Goal: Information Seeking & Learning: Learn about a topic

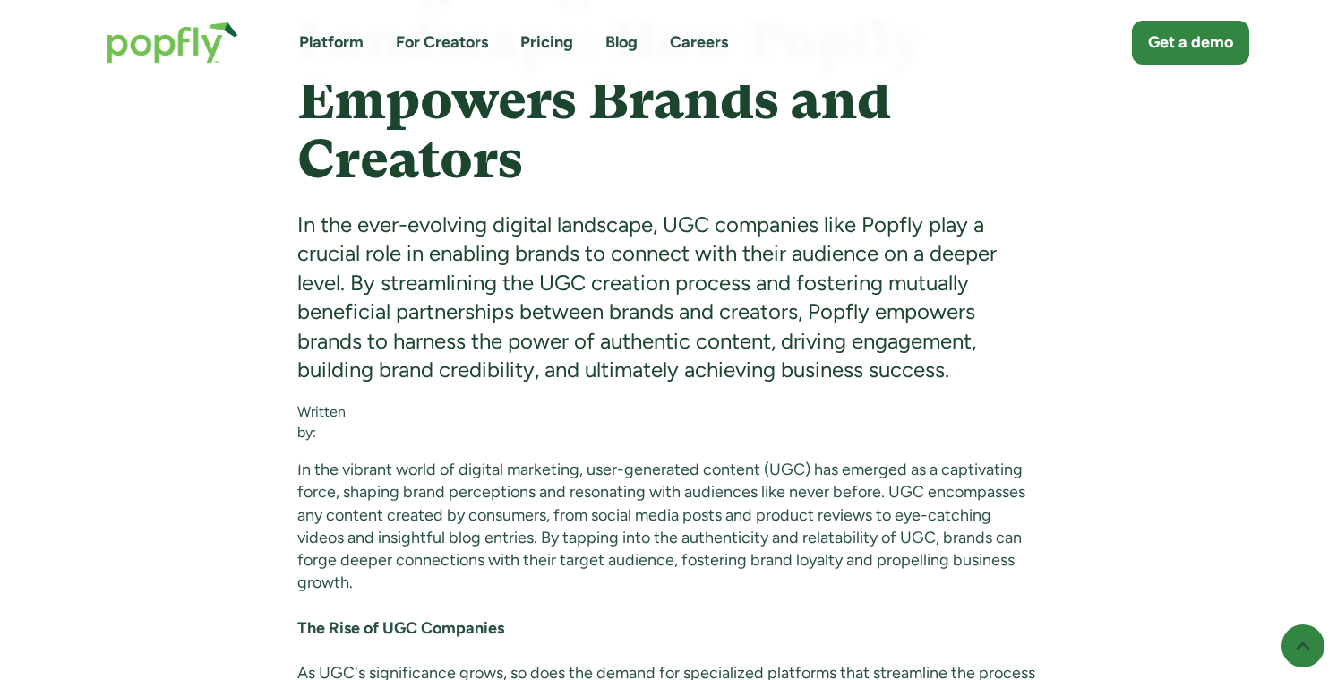
scroll to position [831, 0]
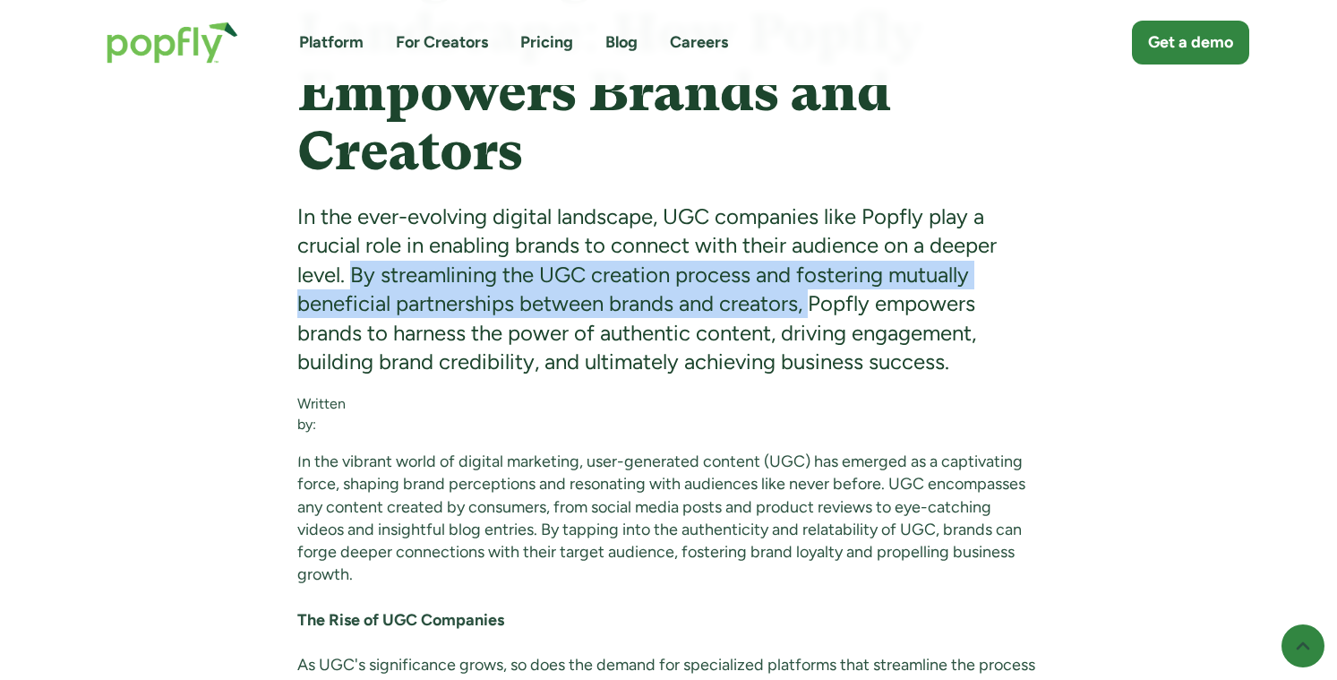
drag, startPoint x: 354, startPoint y: 276, endPoint x: 812, endPoint y: 304, distance: 458.6
click at [812, 304] on div "In the ever-evolving digital landscape, UGC companies like Popfly play a crucia…" at bounding box center [668, 289] width 743 height 174
copy div "By streamlining the UGC creation process and fostering mutually beneficial part…"
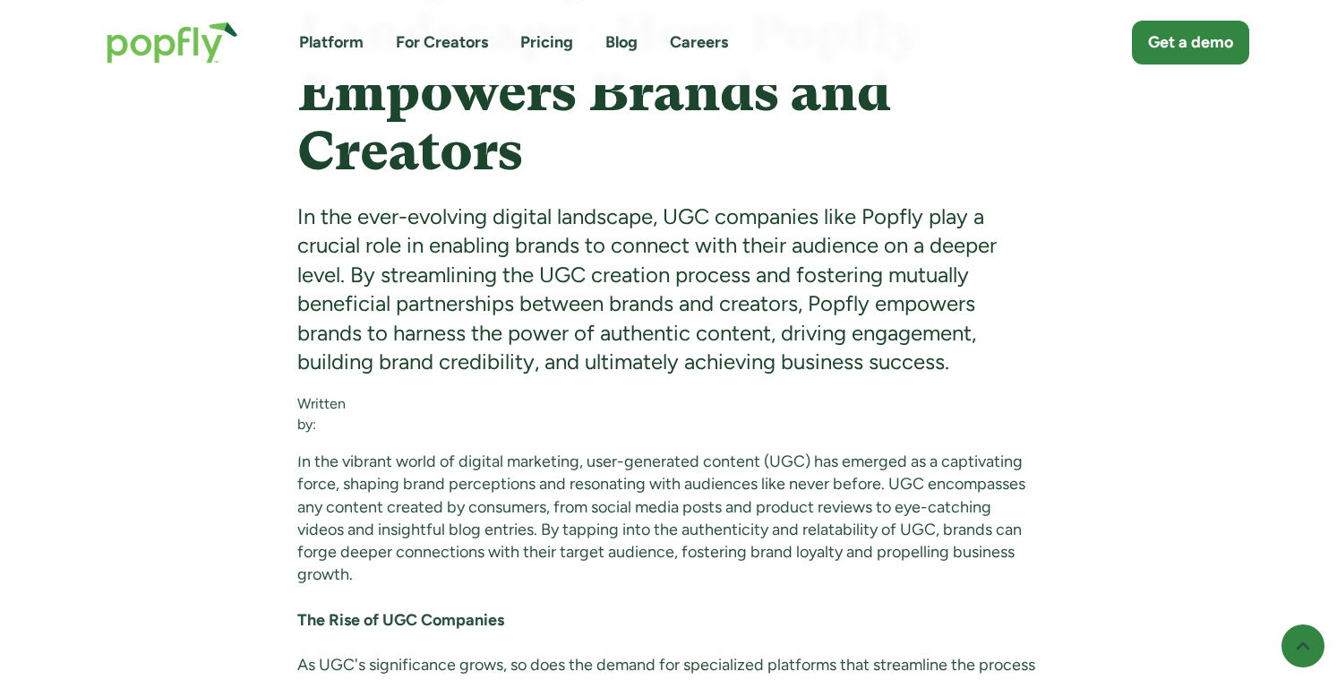
click at [611, 252] on div "In the ever-evolving digital landscape, UGC companies like Popfly play a crucia…" at bounding box center [668, 289] width 743 height 174
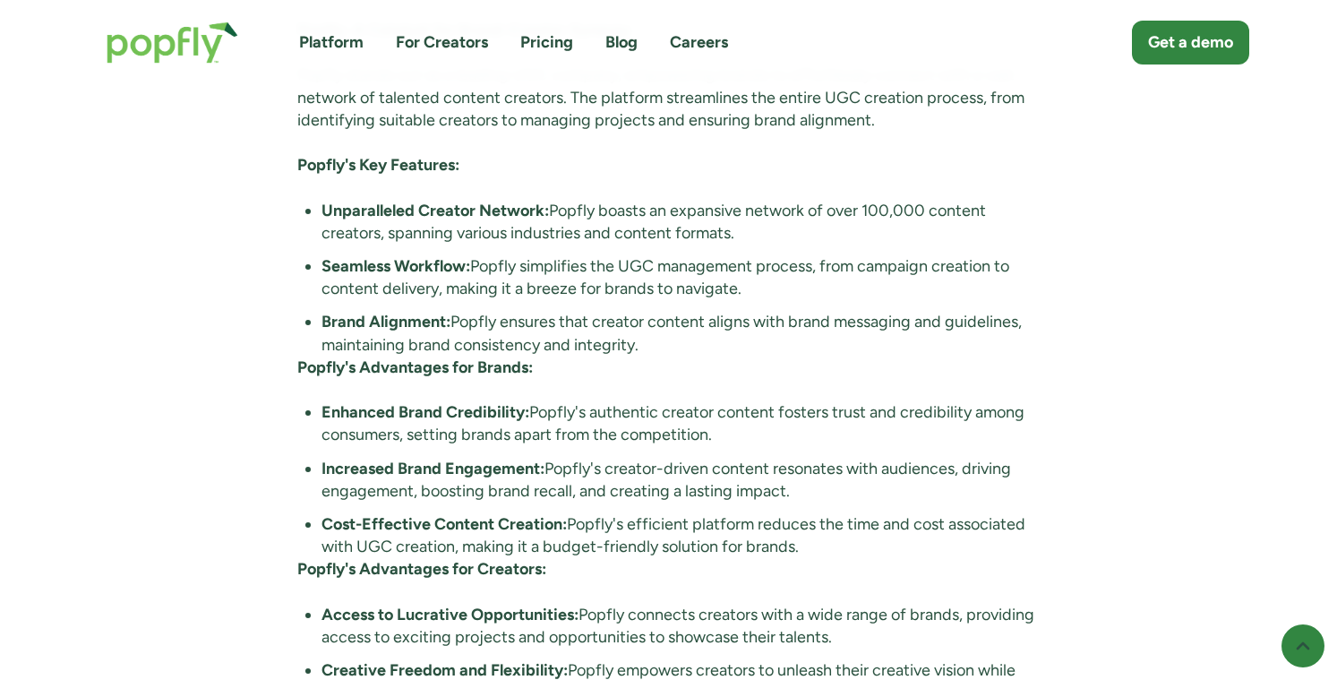
scroll to position [1577, 0]
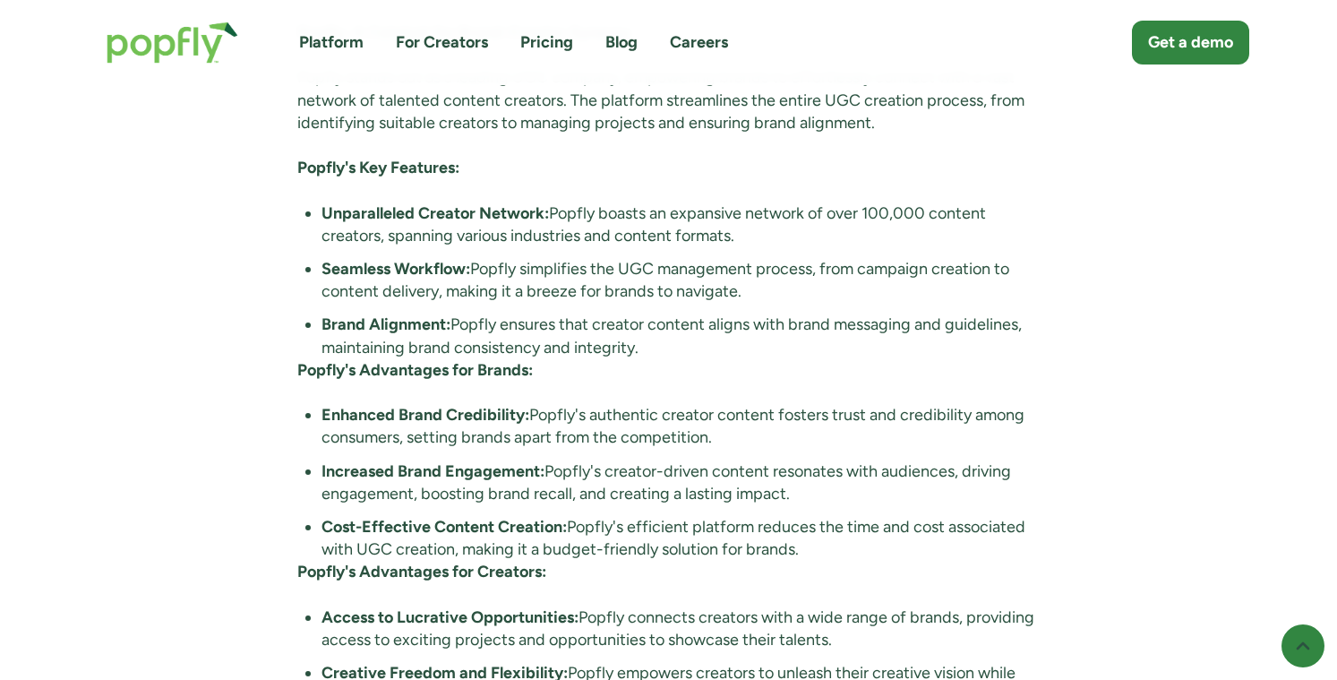
drag, startPoint x: 552, startPoint y: 212, endPoint x: 745, endPoint y: 246, distance: 196.5
click at [745, 246] on li "Unparalleled Creator Network: Popfly boasts an expansive network of over 100,00…" at bounding box center [681, 224] width 718 height 45
copy li "Popfly boasts an expansive network of over 100,000 content creators, spanning v…"
click at [982, 336] on li "Brand Alignment: Popfly ensures that creator content aligns with brand messagin…" at bounding box center [681, 336] width 718 height 45
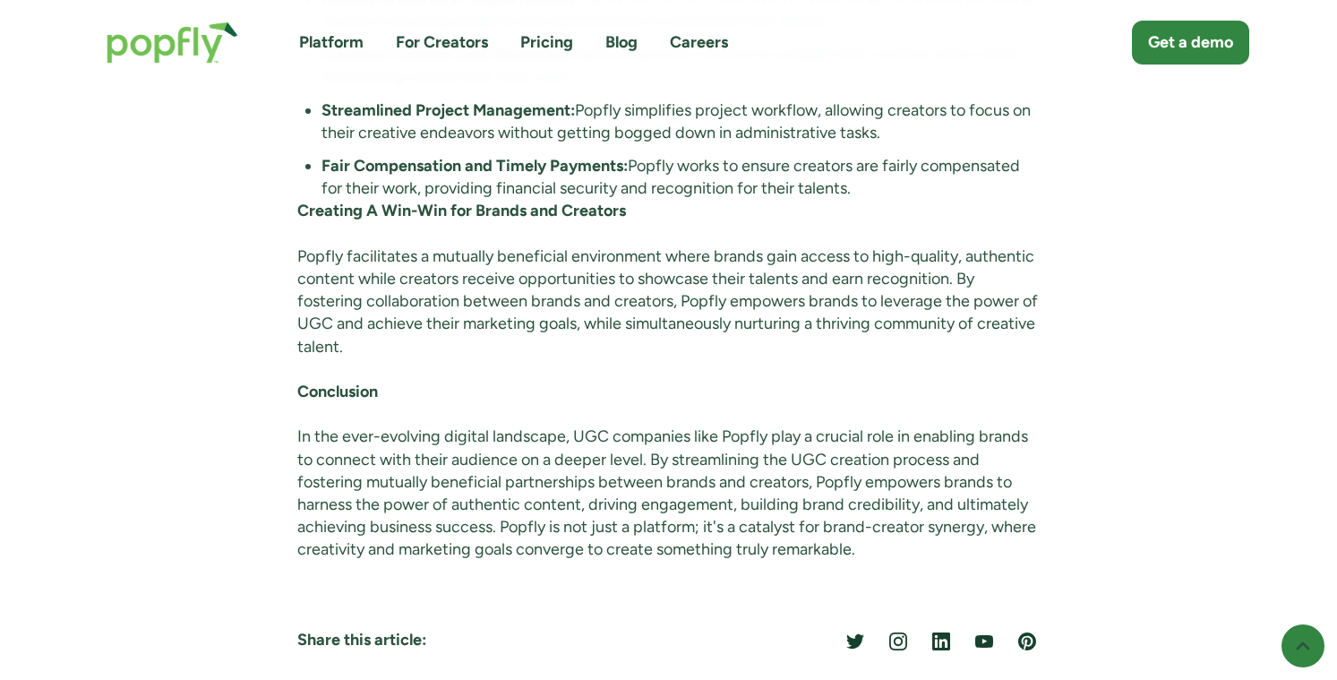
scroll to position [2253, 0]
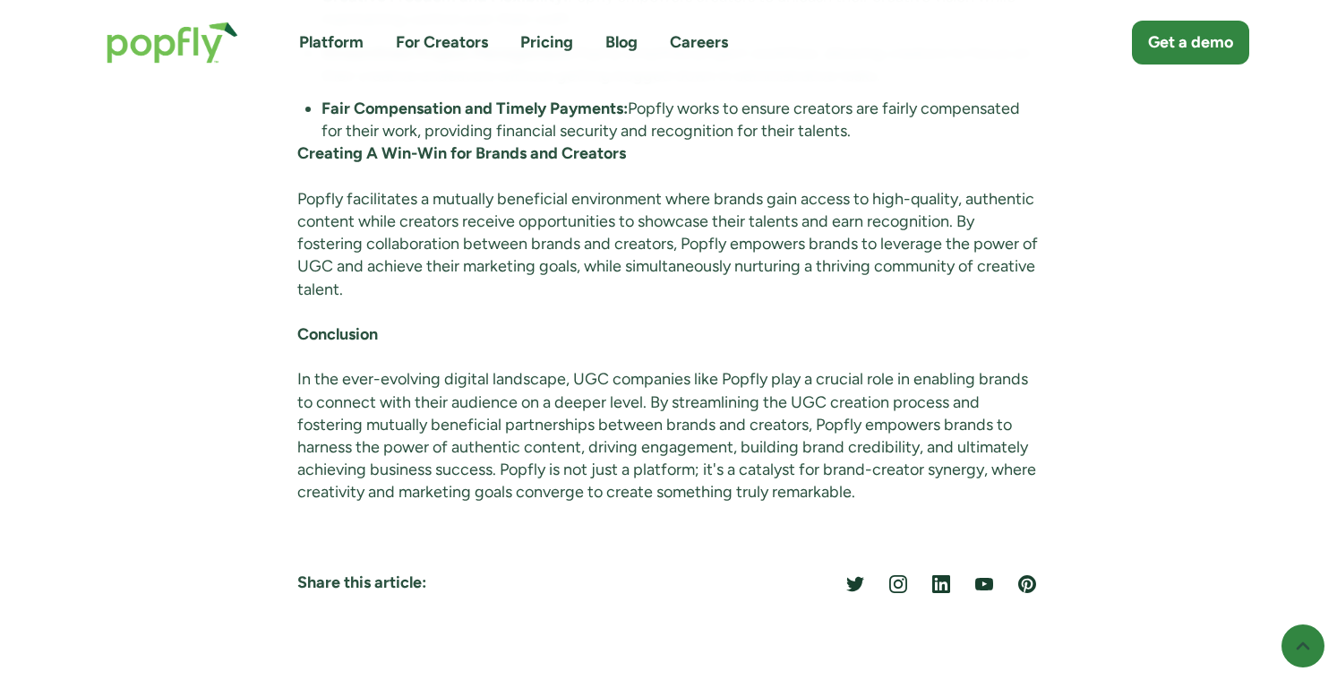
click at [625, 44] on link "Blog" at bounding box center [622, 42] width 32 height 22
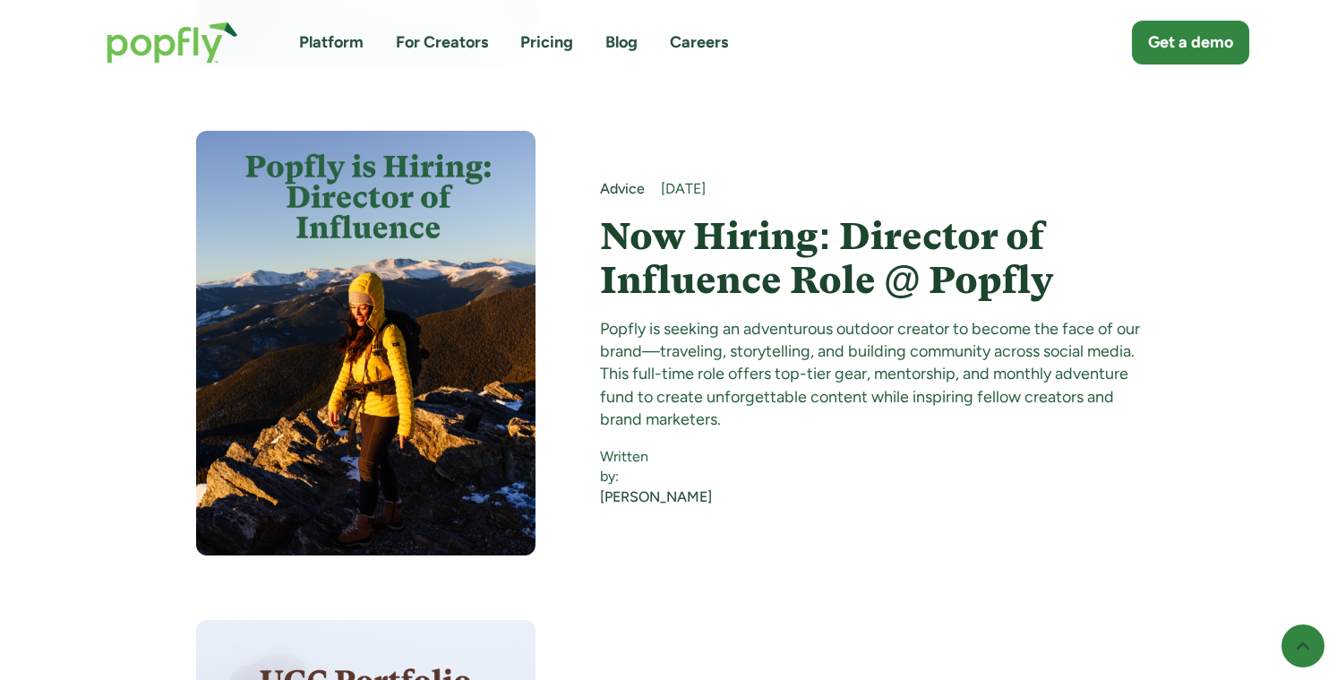
scroll to position [2076, 0]
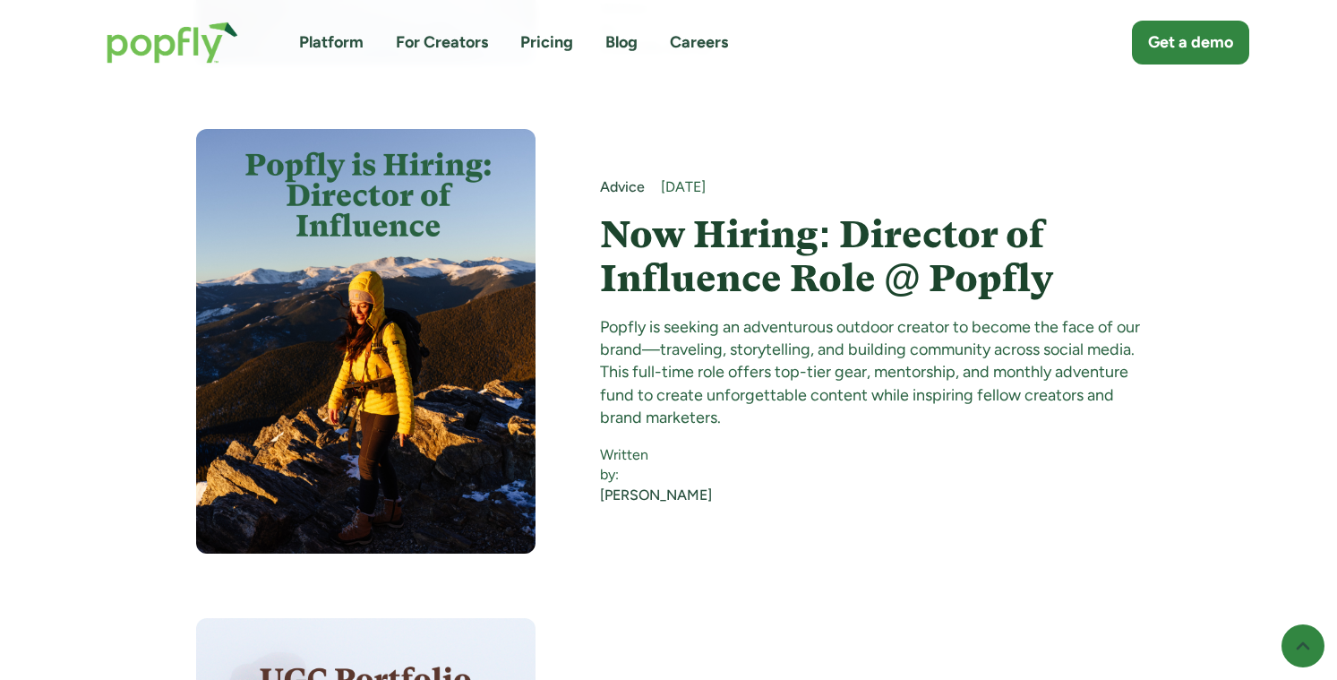
click at [619, 485] on div "[PERSON_NAME]" at bounding box center [656, 495] width 112 height 20
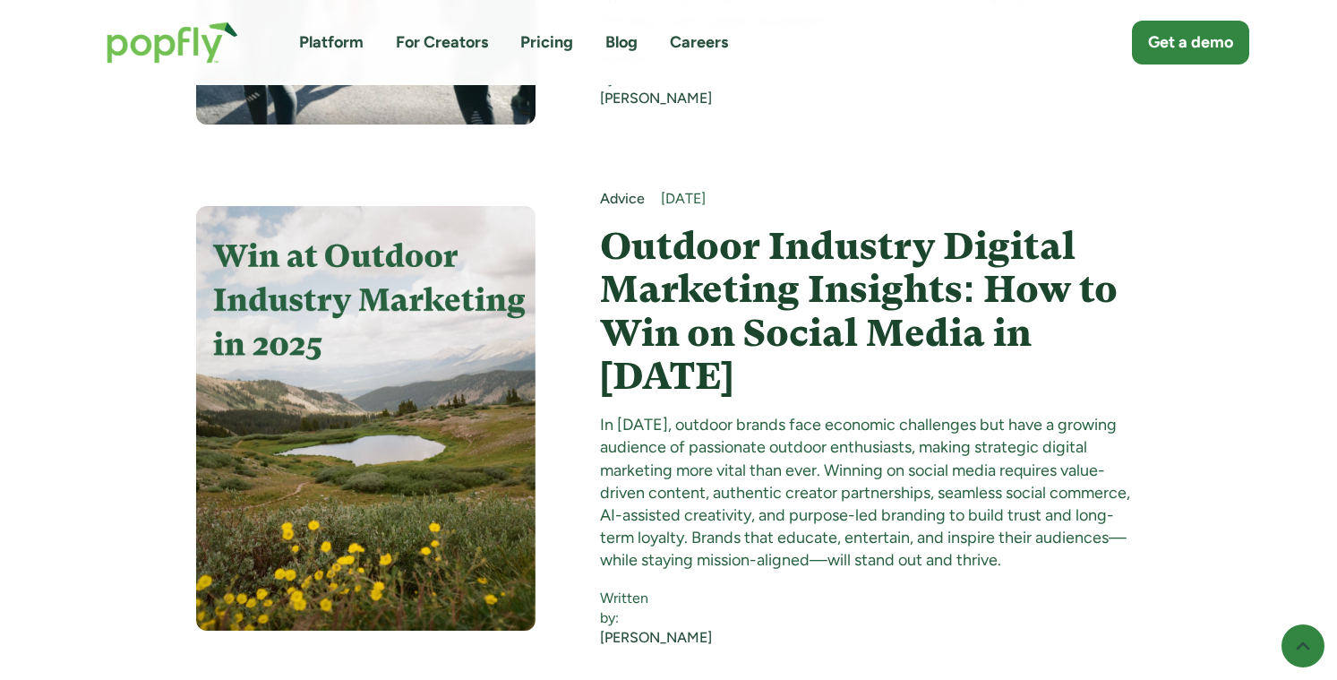
scroll to position [5506, 0]
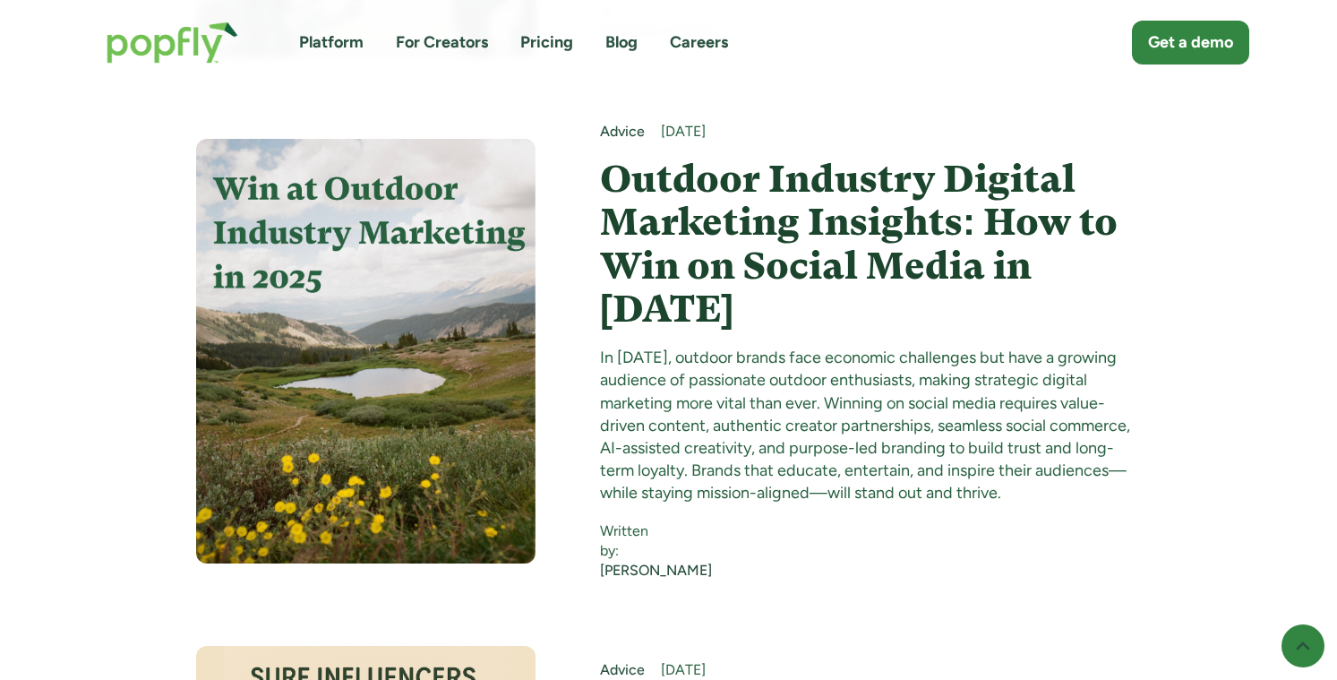
click at [794, 222] on h4 "Outdoor Industry Digital Marketing Insights: How to Win on Social Media in [DAT…" at bounding box center [870, 244] width 541 height 173
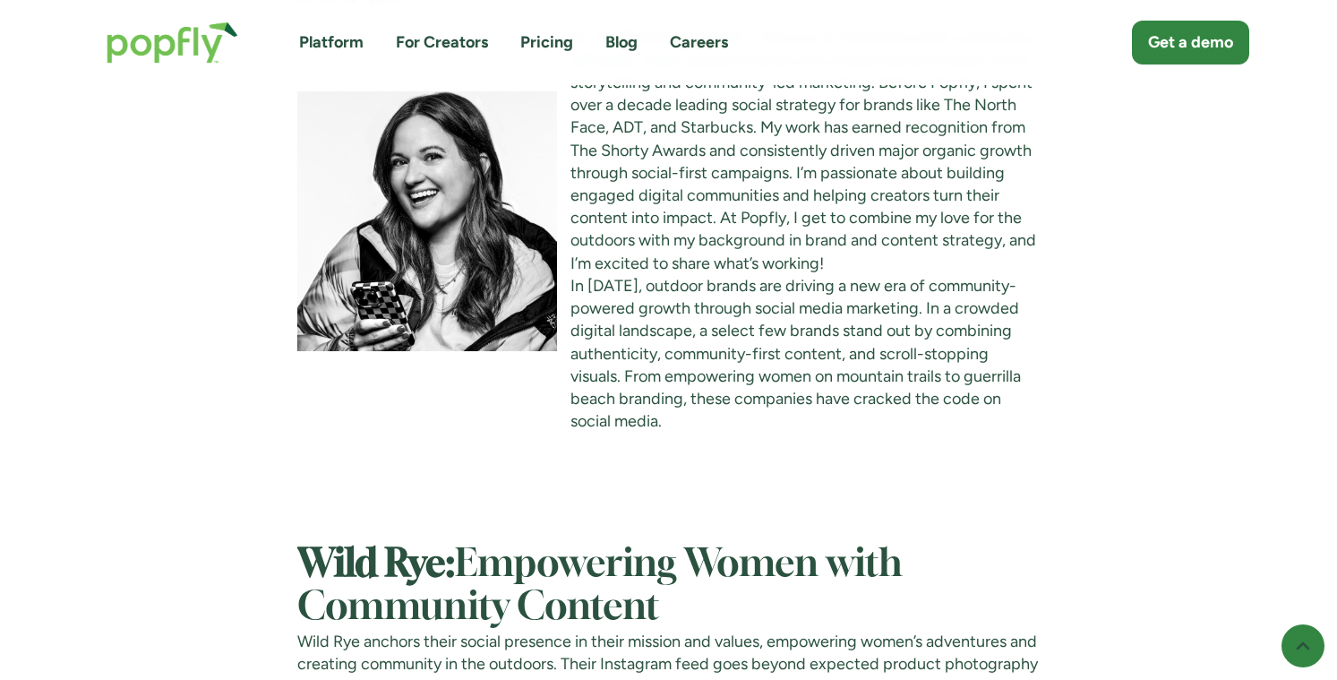
scroll to position [1437, 0]
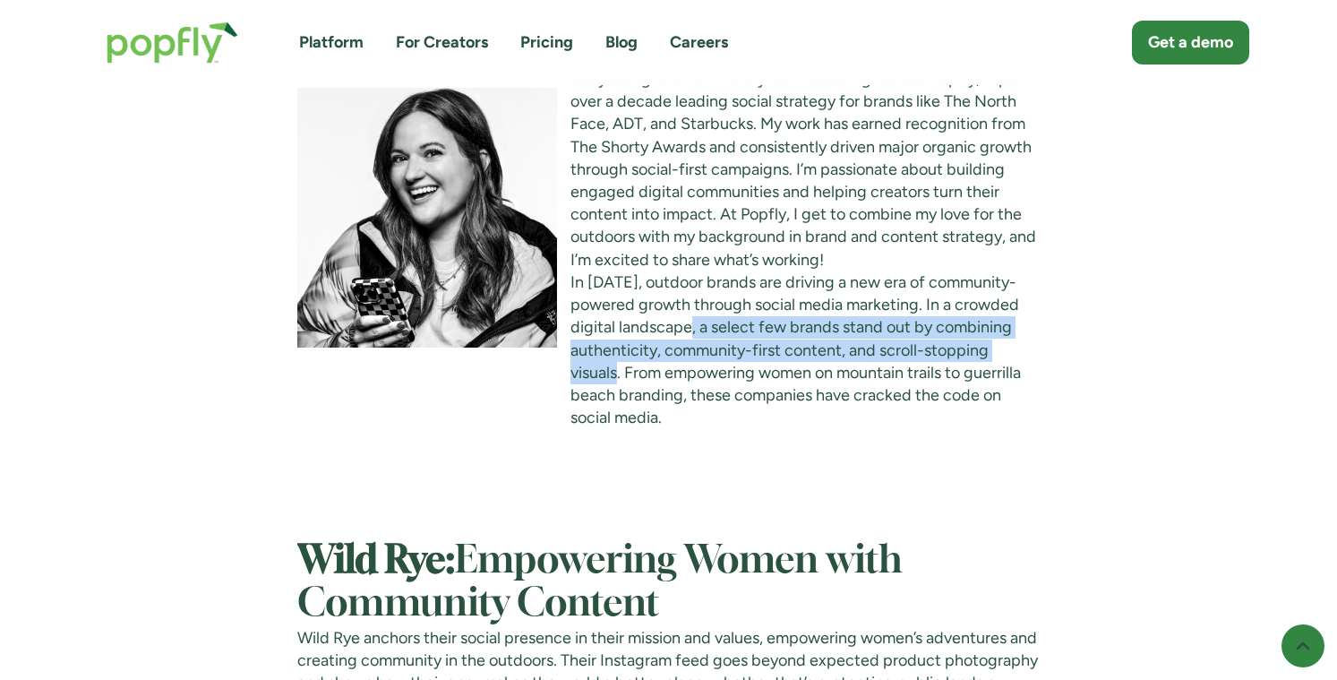
drag, startPoint x: 626, startPoint y: 397, endPoint x: 700, endPoint y: 352, distance: 86.0
click at [700, 352] on p "Hi, I’m Maren Hamilton - Director of Global Brand & Community at Popfly . I hel…" at bounding box center [668, 226] width 743 height 407
copy p "a select few brands stand out by combining authenticity, community-first conten…"
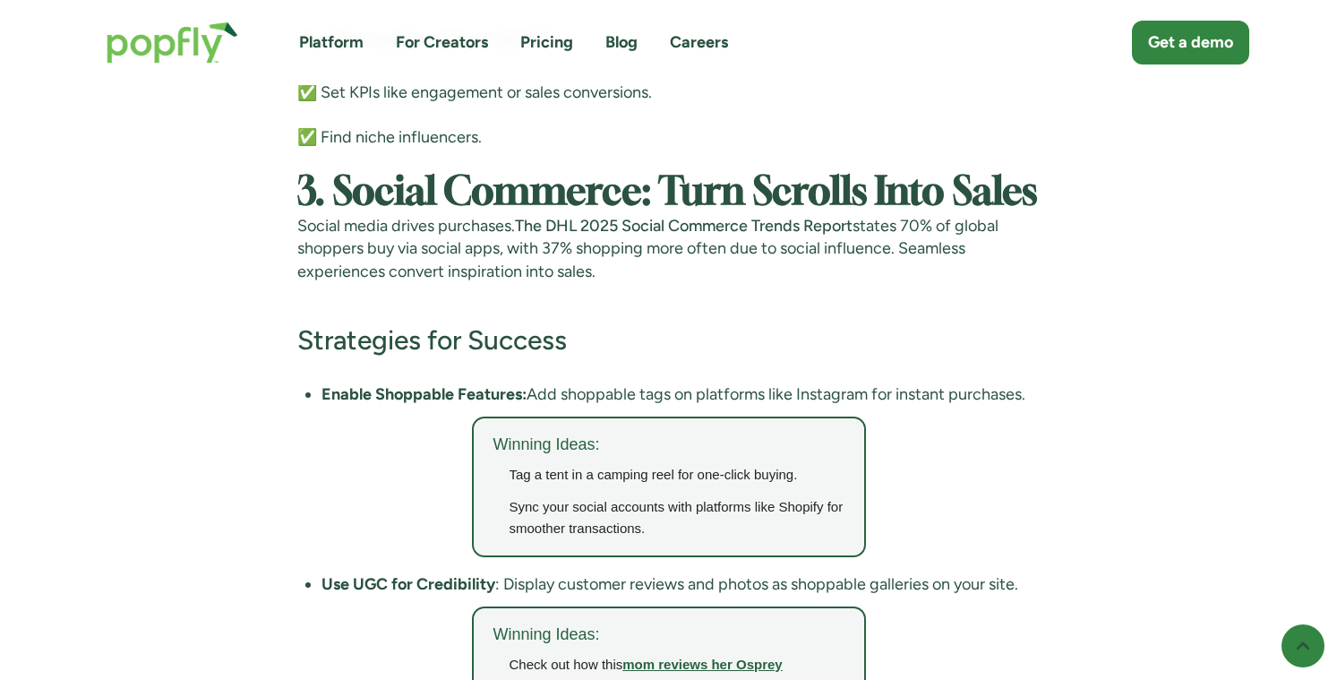
scroll to position [5735, 0]
